Goal: Task Accomplishment & Management: Use online tool/utility

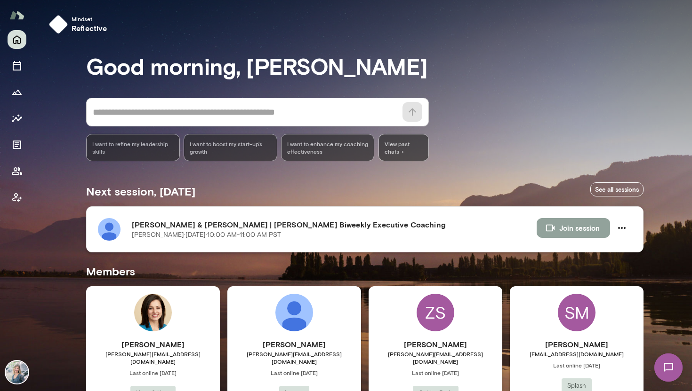
click at [575, 229] on button "Join session" at bounding box center [572, 228] width 73 height 20
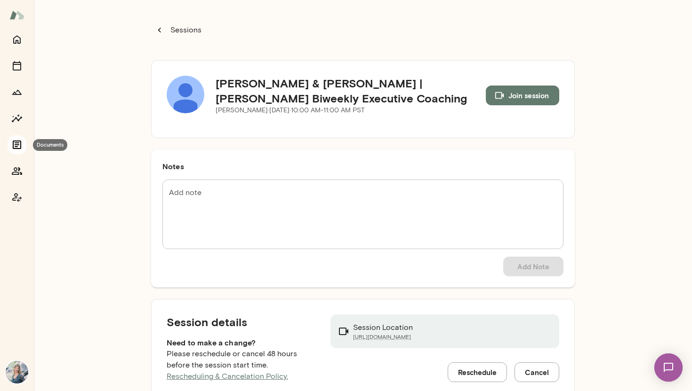
click at [16, 144] on icon "Documents" at bounding box center [17, 145] width 8 height 8
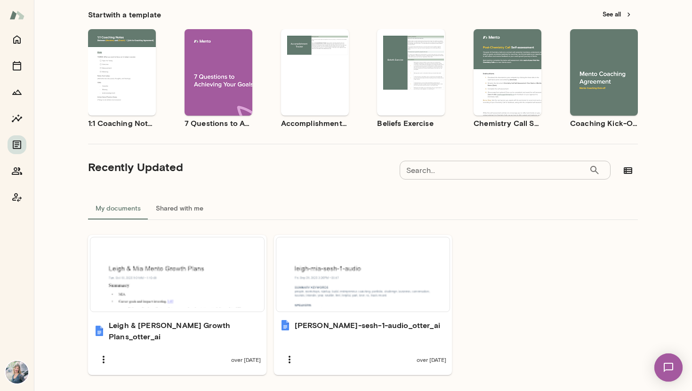
scroll to position [57, 0]
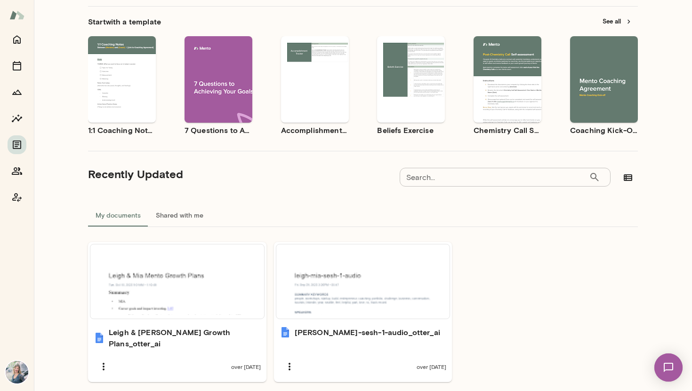
click at [599, 64] on div "Use template Preview" at bounding box center [604, 79] width 68 height 87
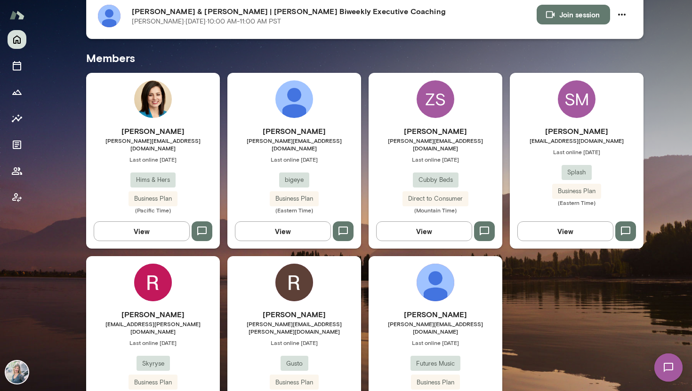
scroll to position [251, 0]
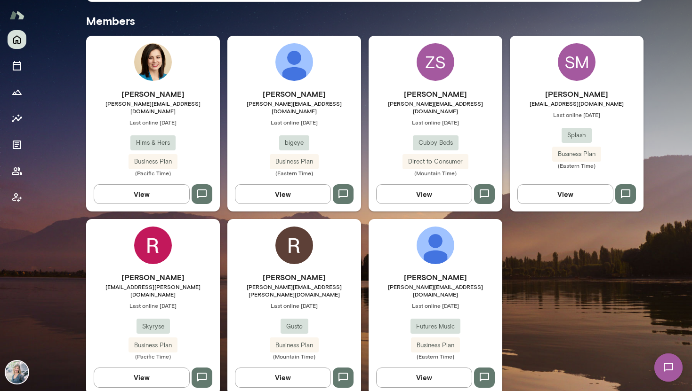
click at [423, 368] on button "View" at bounding box center [424, 378] width 96 height 20
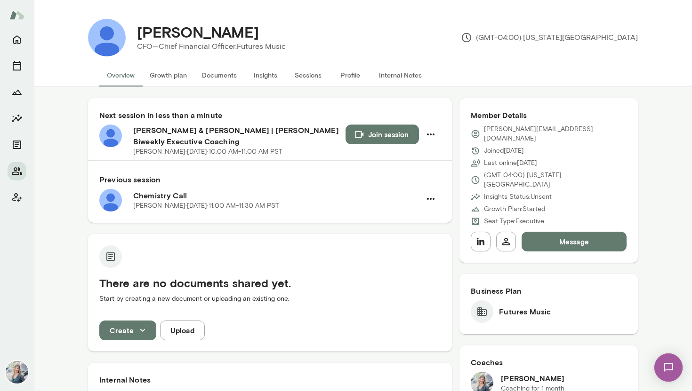
click at [401, 75] on button "Internal Notes" at bounding box center [400, 75] width 58 height 23
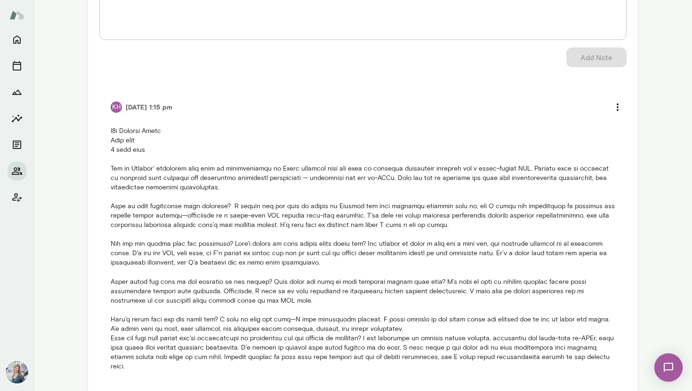
scroll to position [179, 0]
